Goal: Use online tool/utility: Utilize a website feature to perform a specific function

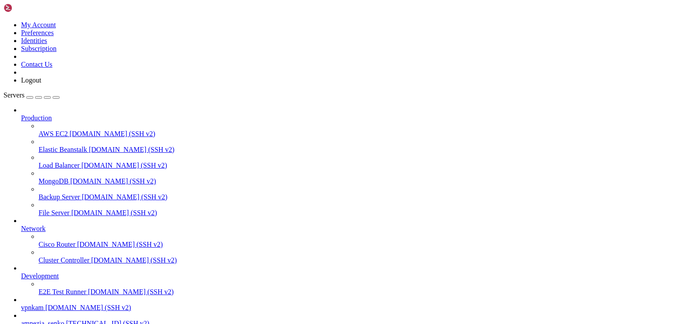
scroll to position [77, 0]
click at [43, 303] on span "vpnkam" at bounding box center [32, 306] width 23 height 7
click at [68, 303] on span "[DOMAIN_NAME] (SSH v2)" at bounding box center [89, 306] width 86 height 7
click at [46, 303] on span "[DOMAIN_NAME] (SSH v2)" at bounding box center [89, 306] width 86 height 7
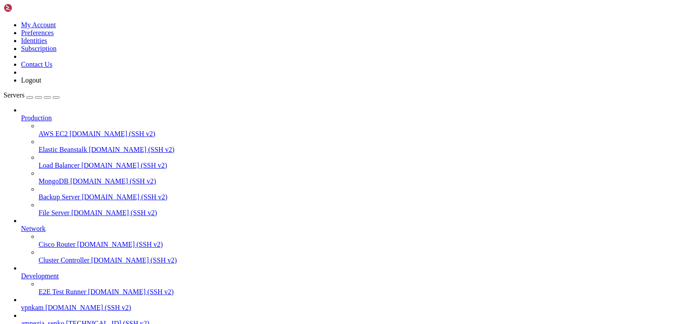
scroll to position [0, 0]
